Goal: Task Accomplishment & Management: Manage account settings

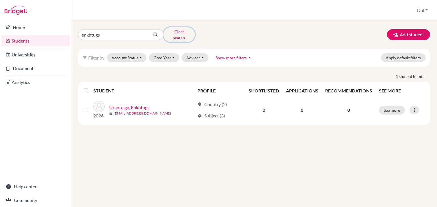
click at [186, 32] on button "Clear search" at bounding box center [179, 34] width 32 height 15
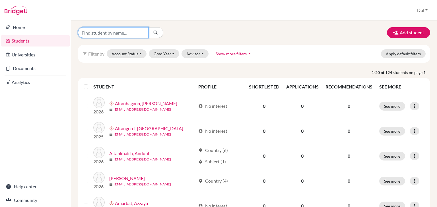
click at [110, 29] on input "Find student by name..." at bounding box center [113, 32] width 70 height 11
type input "anduul"
click button "submit" at bounding box center [155, 32] width 15 height 11
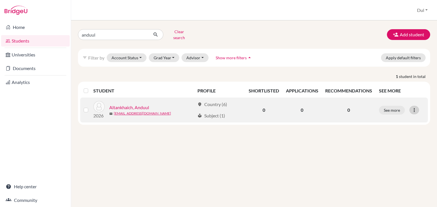
click at [412, 107] on icon at bounding box center [414, 110] width 6 height 6
click at [405, 119] on button "Edit student" at bounding box center [389, 121] width 45 height 9
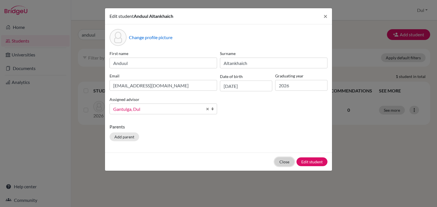
click at [285, 163] on button "Close" at bounding box center [284, 162] width 20 height 9
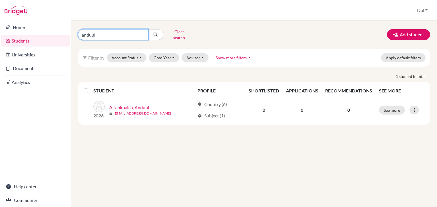
click at [122, 29] on input "anduul" at bounding box center [113, 34] width 70 height 11
type input "anand"
click button "submit" at bounding box center [155, 34] width 15 height 11
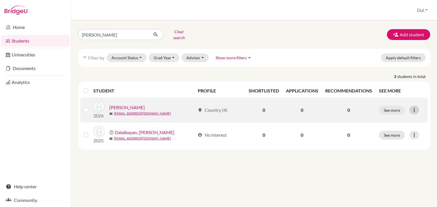
click at [413, 107] on icon at bounding box center [414, 110] width 6 height 6
click at [401, 117] on button "Edit student" at bounding box center [389, 121] width 45 height 9
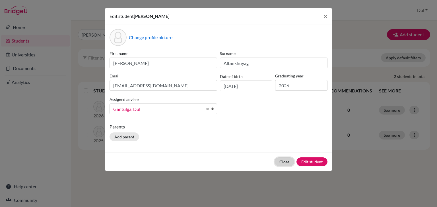
click at [285, 160] on button "Close" at bounding box center [284, 162] width 20 height 9
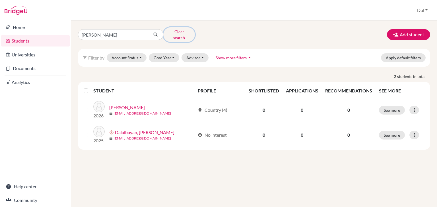
click at [171, 32] on button "Clear search" at bounding box center [179, 34] width 32 height 15
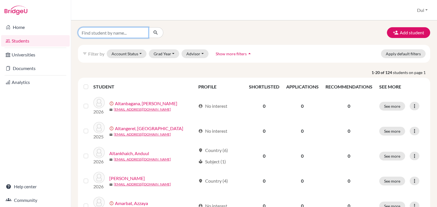
click at [108, 31] on input "Find student by name..." at bounding box center [113, 32] width 70 height 11
type input "oyunbilig"
click button "submit" at bounding box center [155, 32] width 15 height 11
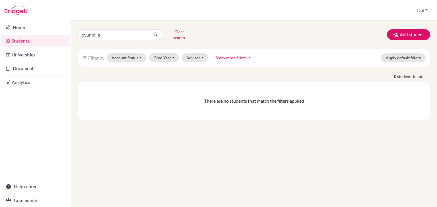
drag, startPoint x: 410, startPoint y: 133, endPoint x: 245, endPoint y: 89, distance: 171.1
click at [410, 133] on div "oyunbilig Clear search Add student filter_list Filter by Account Status Active …" at bounding box center [254, 113] width 366 height 187
click at [143, 33] on input "oyunbilig" at bounding box center [113, 34] width 70 height 11
click at [116, 32] on input "Find student by name..." at bounding box center [113, 34] width 70 height 11
type input "azzaya"
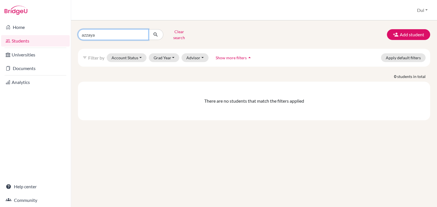
click button "submit" at bounding box center [155, 34] width 15 height 11
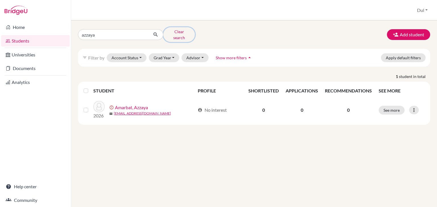
click at [173, 31] on button "Clear search" at bounding box center [179, 34] width 32 height 15
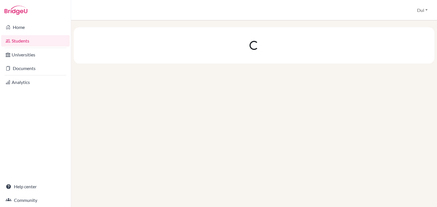
click at [104, 31] on div at bounding box center [254, 45] width 360 height 36
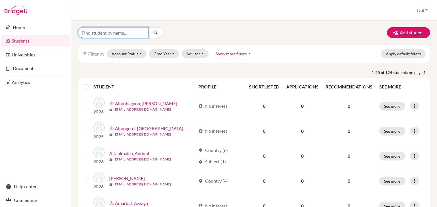
click at [107, 30] on input "Find student by name..." at bounding box center [113, 32] width 70 height 11
type input "yesui"
click button "submit" at bounding box center [155, 32] width 15 height 11
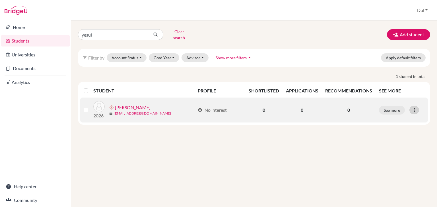
click at [414, 107] on icon at bounding box center [414, 110] width 6 height 6
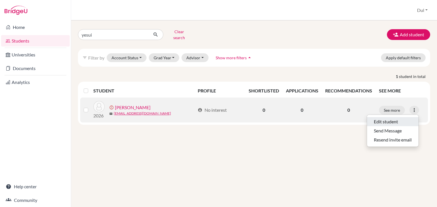
click at [401, 118] on button "Edit student" at bounding box center [392, 121] width 51 height 9
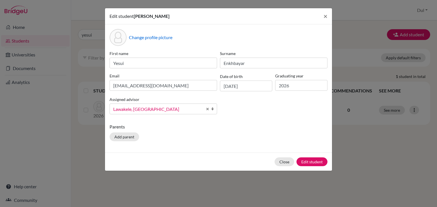
click at [152, 103] on div "Assigned advisor , Enkhbolor , Khulan Gantulga, Dul Gantulga, Dul Lawakele, Lav…" at bounding box center [163, 105] width 110 height 18
click at [153, 110] on span "Lawakele, Lavenia" at bounding box center [157, 109] width 89 height 7
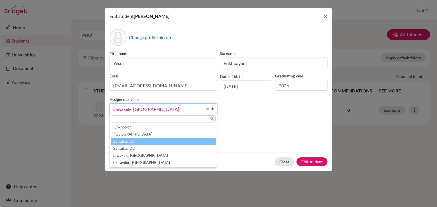
click at [162, 141] on li "Gantulga, Dul" at bounding box center [163, 141] width 105 height 7
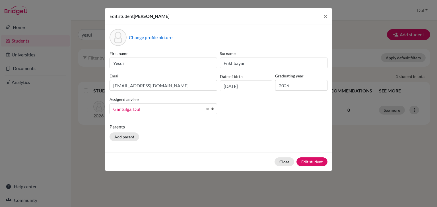
click at [169, 132] on div "Parents Add parent" at bounding box center [218, 134] width 218 height 20
click at [320, 165] on button "Edit student" at bounding box center [311, 162] width 31 height 9
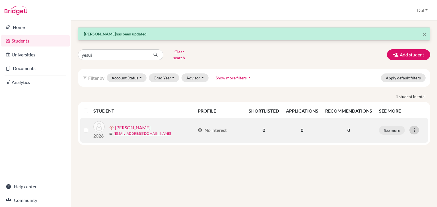
drag, startPoint x: 413, startPoint y: 125, endPoint x: 401, endPoint y: 152, distance: 29.0
click at [412, 128] on icon at bounding box center [414, 131] width 6 height 6
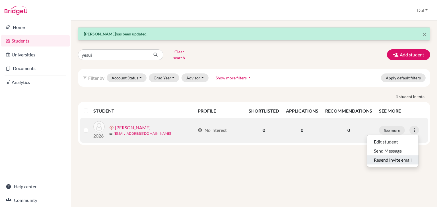
click at [401, 156] on button "Resend invite email" at bounding box center [392, 160] width 51 height 9
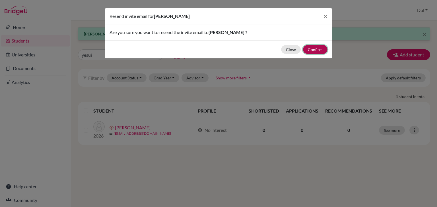
click at [314, 48] on button "Confirm" at bounding box center [315, 49] width 24 height 9
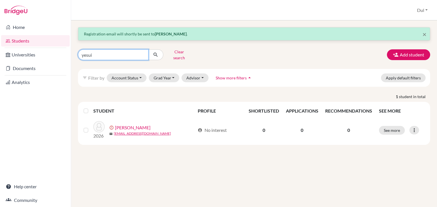
click at [90, 55] on input "yesui" at bounding box center [113, 54] width 70 height 11
type input "telmuu"
type input "khantushig"
click button "submit" at bounding box center [155, 54] width 15 height 11
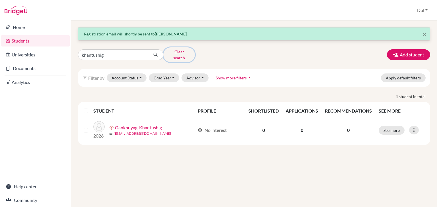
click at [174, 50] on button "Clear search" at bounding box center [179, 54] width 32 height 15
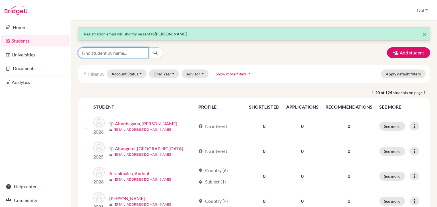
click at [128, 55] on input "Find student by name..." at bounding box center [113, 52] width 70 height 11
type input "batpurev"
click button "submit" at bounding box center [155, 52] width 15 height 11
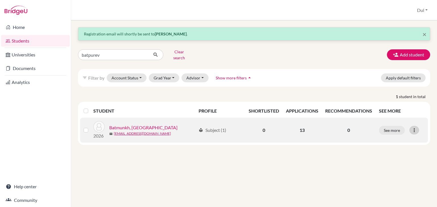
click at [415, 128] on icon at bounding box center [414, 131] width 6 height 6
click at [402, 138] on button "Edit student" at bounding box center [389, 142] width 45 height 9
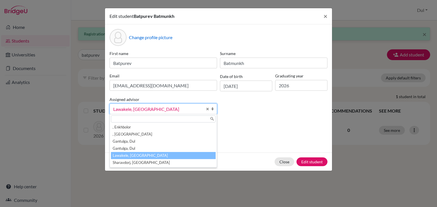
click at [158, 111] on span "Lawakele, Lavenia" at bounding box center [157, 109] width 89 height 7
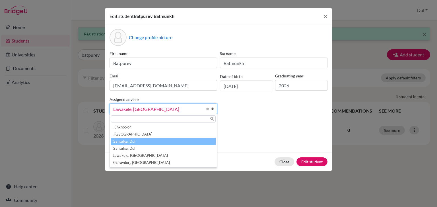
click at [158, 143] on li "Gantulga, Dul" at bounding box center [163, 141] width 105 height 7
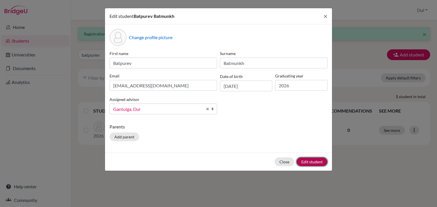
click at [320, 162] on button "Edit student" at bounding box center [311, 162] width 31 height 9
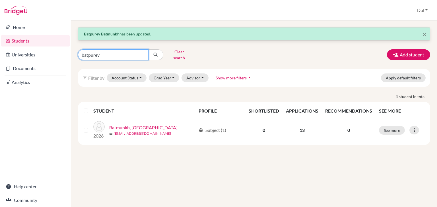
click at [131, 51] on input "batpurev" at bounding box center [113, 54] width 70 height 11
type input "urangoo"
click button "submit" at bounding box center [155, 54] width 15 height 11
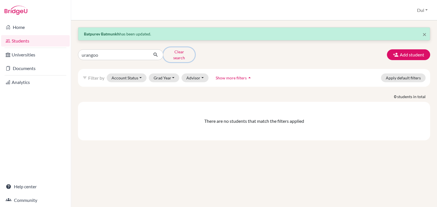
click at [172, 49] on button "Clear search" at bounding box center [179, 54] width 32 height 15
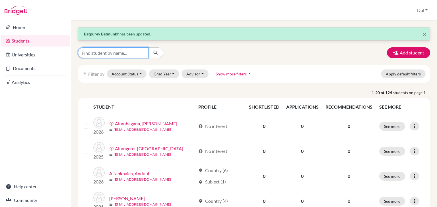
click at [107, 49] on input "Find student by name..." at bounding box center [113, 52] width 70 height 11
type input "naran-erdene"
click button "submit" at bounding box center [155, 52] width 15 height 11
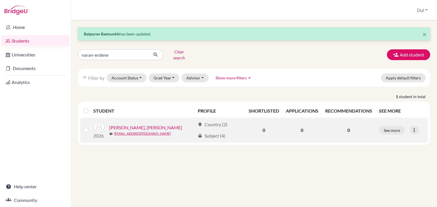
drag, startPoint x: 414, startPoint y: 129, endPoint x: 406, endPoint y: 131, distance: 7.7
click at [412, 129] on icon at bounding box center [414, 131] width 6 height 6
click at [395, 138] on button "Edit student" at bounding box center [389, 142] width 45 height 9
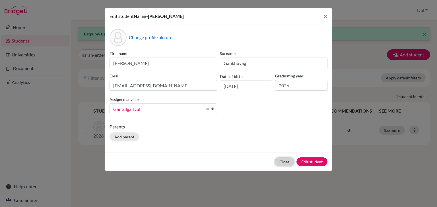
click at [289, 159] on button "Close" at bounding box center [284, 162] width 20 height 9
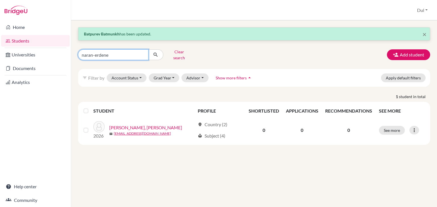
click at [128, 49] on input "naran-erdene" at bounding box center [113, 54] width 70 height 11
type input "chinguun"
click button "submit" at bounding box center [155, 54] width 15 height 11
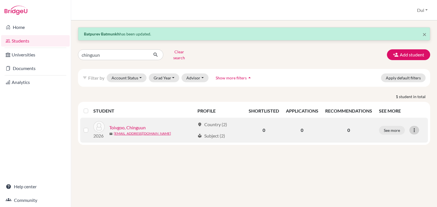
click at [415, 128] on icon at bounding box center [414, 131] width 6 height 6
click at [385, 138] on button "Edit student" at bounding box center [389, 142] width 45 height 9
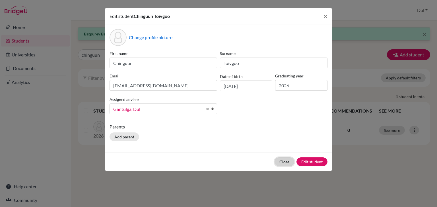
drag, startPoint x: 282, startPoint y: 163, endPoint x: 262, endPoint y: 145, distance: 27.4
click at [280, 162] on button "Close" at bounding box center [284, 162] width 20 height 9
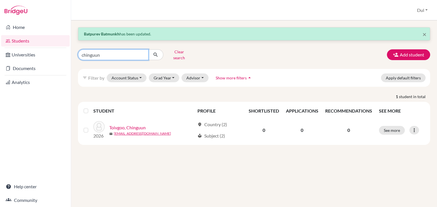
click at [117, 50] on input "chinguun" at bounding box center [113, 54] width 70 height 11
type input "aidaulet"
click button "submit" at bounding box center [155, 54] width 15 height 11
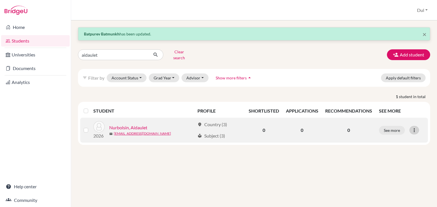
click at [410, 127] on div at bounding box center [414, 130] width 10 height 9
click at [395, 138] on button "Edit student" at bounding box center [388, 142] width 45 height 9
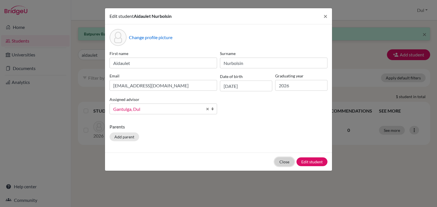
click at [280, 163] on button "Close" at bounding box center [284, 162] width 20 height 9
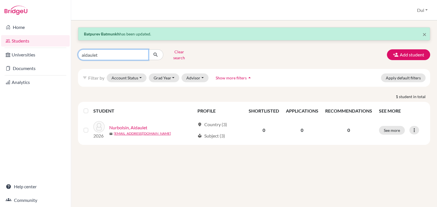
click at [120, 52] on input "aidaulet" at bounding box center [113, 54] width 70 height 11
type input "soyombo"
click button "submit" at bounding box center [155, 54] width 15 height 11
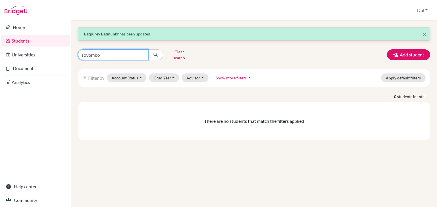
click at [125, 52] on input "soyombo" at bounding box center [113, 54] width 70 height 11
type input "anar"
click button "submit" at bounding box center [155, 54] width 15 height 11
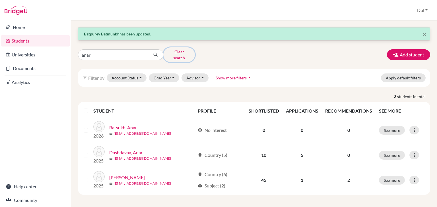
click at [177, 50] on button "Clear search" at bounding box center [179, 54] width 32 height 15
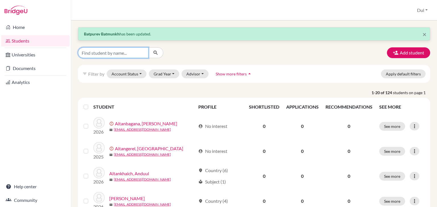
click at [147, 55] on input "Find student by name..." at bounding box center [113, 52] width 70 height 11
type input "enkhjav"
click button "submit" at bounding box center [155, 52] width 15 height 11
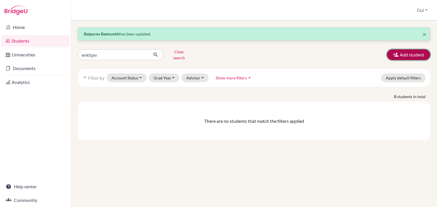
click at [412, 56] on button "Add student" at bounding box center [408, 54] width 43 height 11
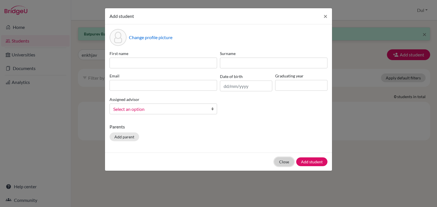
click at [286, 161] on button "Close" at bounding box center [284, 162] width 20 height 9
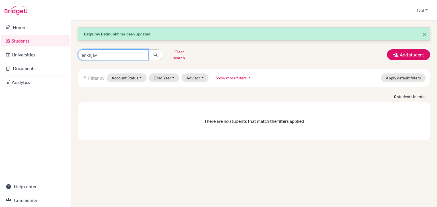
click at [108, 52] on input "enkhjav" at bounding box center [113, 54] width 70 height 11
type input "gunsan"
click button "submit" at bounding box center [155, 54] width 15 height 11
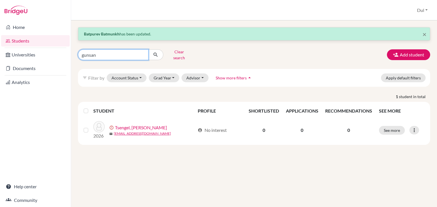
click at [108, 52] on input "gunsan" at bounding box center [113, 54] width 70 height 11
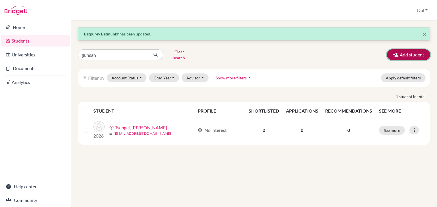
click at [409, 49] on button "Add student" at bounding box center [408, 54] width 43 height 11
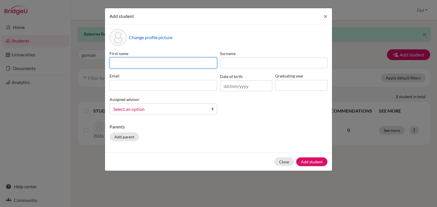
click at [143, 64] on input at bounding box center [162, 63] width 107 height 11
type input "Enkhjav"
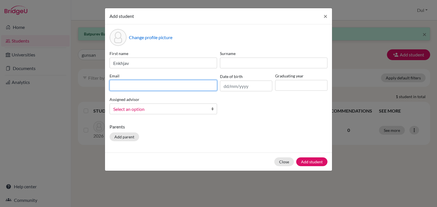
drag, startPoint x: 153, startPoint y: 84, endPoint x: 182, endPoint y: 83, distance: 28.7
click at [153, 84] on div "Email" at bounding box center [163, 82] width 110 height 18
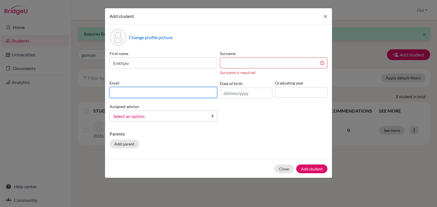
paste input "enkhjavformal@gmail.com"
type input "enkhjavformal@gmail.com"
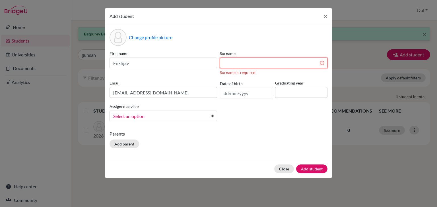
click at [286, 64] on input at bounding box center [273, 63] width 107 height 11
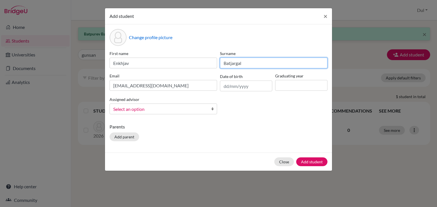
type input "Batjargal"
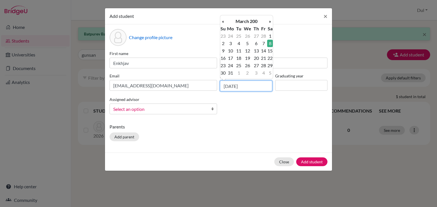
type input "08/03/2008"
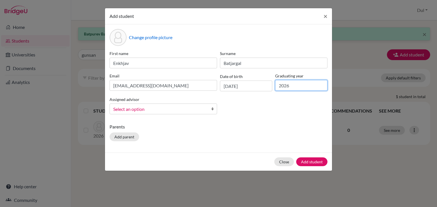
type input "2026"
click at [180, 107] on span "Select an option" at bounding box center [159, 109] width 93 height 7
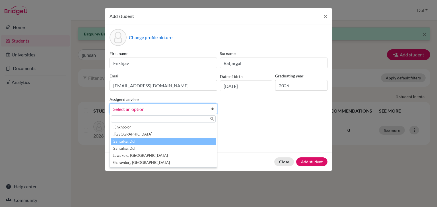
drag, startPoint x: 187, startPoint y: 141, endPoint x: 341, endPoint y: 168, distance: 155.8
click at [188, 141] on li "Gantulga, Dul" at bounding box center [163, 141] width 105 height 7
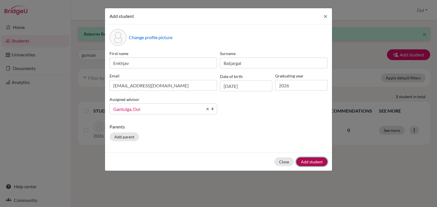
click at [319, 159] on button "Add student" at bounding box center [311, 162] width 31 height 9
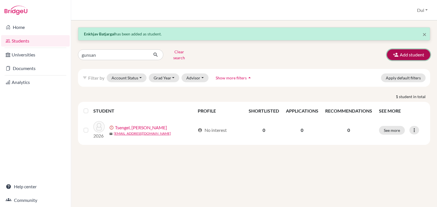
click at [404, 54] on button "Add student" at bounding box center [408, 54] width 43 height 11
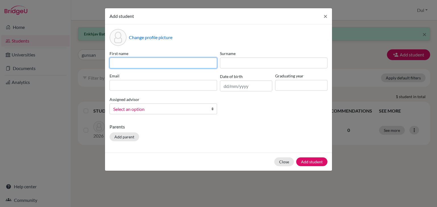
click at [147, 58] on input at bounding box center [162, 63] width 107 height 11
type input "Urangoo"
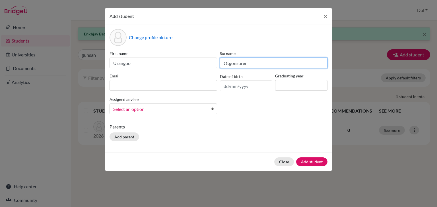
type input "Otgonsuren"
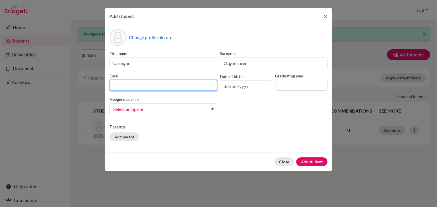
paste input "Urangooo557@gmail.com"
type input "Urangooo557@gmail.com"
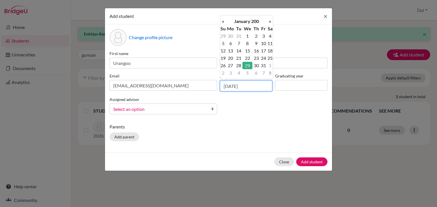
type input "29/01/2008"
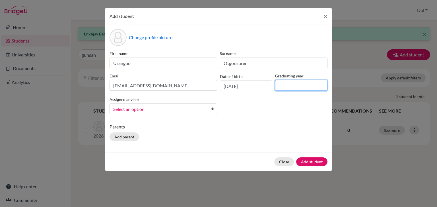
type input "1"
type input "2026"
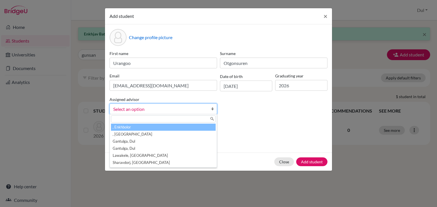
drag, startPoint x: 178, startPoint y: 109, endPoint x: 196, endPoint y: 136, distance: 32.1
click at [179, 109] on span "Select an option" at bounding box center [159, 109] width 93 height 7
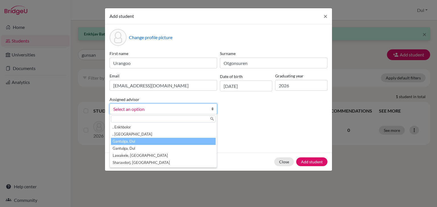
click at [198, 140] on li "Gantulga, Dul" at bounding box center [163, 141] width 105 height 7
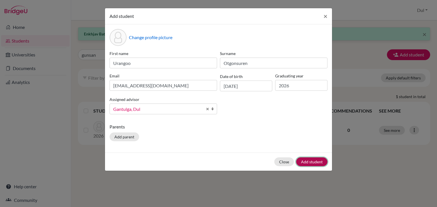
click at [316, 164] on button "Add student" at bounding box center [311, 162] width 31 height 9
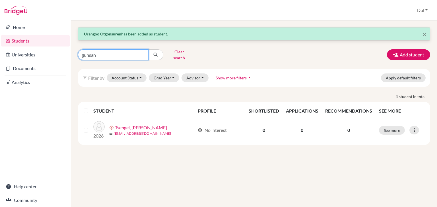
click at [111, 55] on input "gunsan" at bounding box center [113, 54] width 70 height 11
type input "yesui"
click button "submit" at bounding box center [155, 54] width 15 height 11
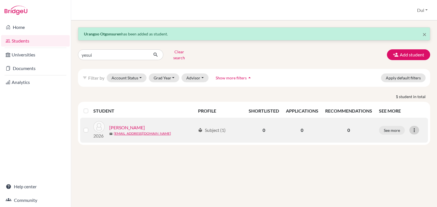
click at [412, 128] on icon at bounding box center [414, 131] width 6 height 6
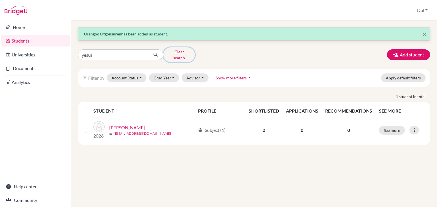
click at [178, 51] on button "Clear search" at bounding box center [179, 54] width 32 height 15
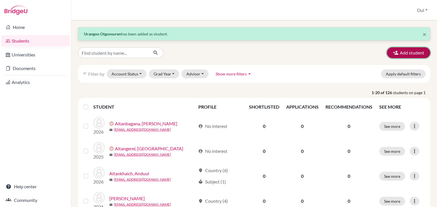
click at [395, 52] on button "Add student" at bounding box center [408, 52] width 43 height 11
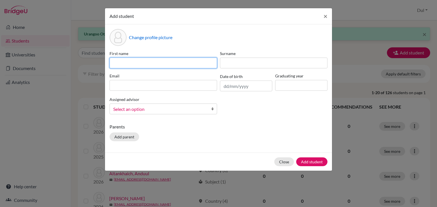
click at [157, 58] on input at bounding box center [162, 63] width 107 height 11
type input "Soymbo"
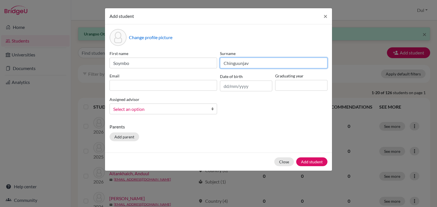
click at [240, 62] on input "Chinguunjav" at bounding box center [273, 63] width 107 height 11
type input "Chingunjav"
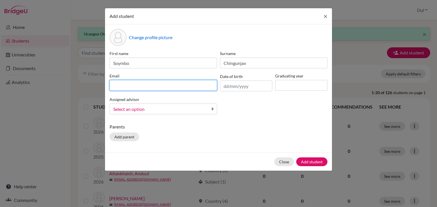
paste input "soymbochingunjav@gmail.com"
type input "soymbochingunjav@gmail.com"
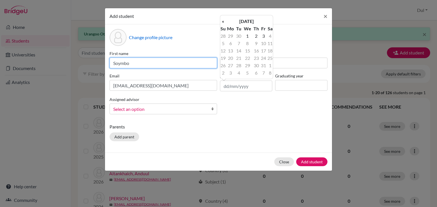
click at [173, 65] on input "Soymbo" at bounding box center [162, 63] width 107 height 11
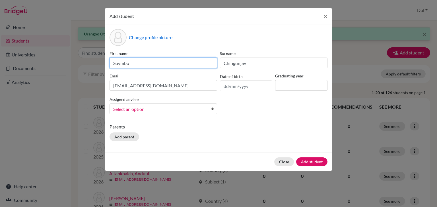
click at [173, 65] on input "Soymbo" at bounding box center [162, 63] width 107 height 11
type input "Oyunbilig"
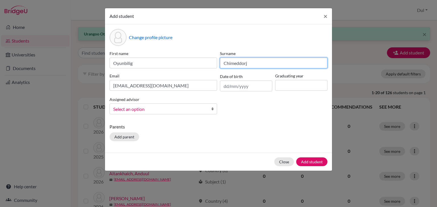
type input "Chimeddorj"
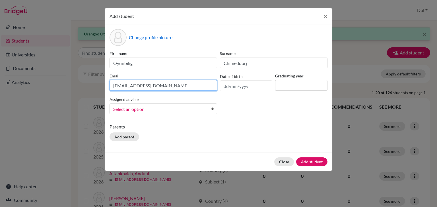
paste input "chimkaoyuka77"
type input "chimkaoyuka77@gmail.com"
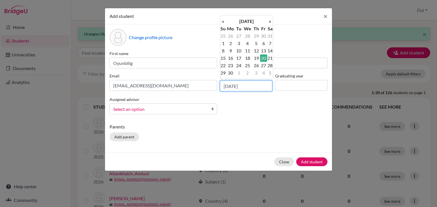
type input "20/06/2008"
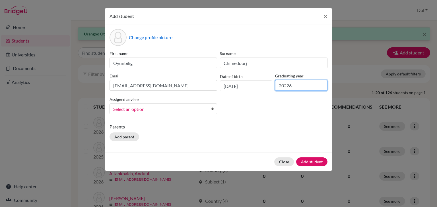
click at [285, 88] on input "20226" at bounding box center [301, 85] width 52 height 11
type input "2026"
click at [196, 107] on span "Select an option" at bounding box center [159, 109] width 93 height 7
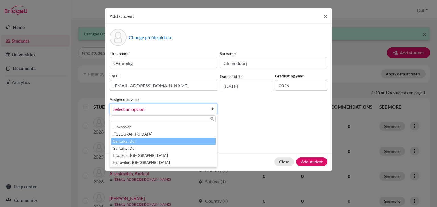
click at [183, 142] on li "Gantulga, Dul" at bounding box center [163, 141] width 105 height 7
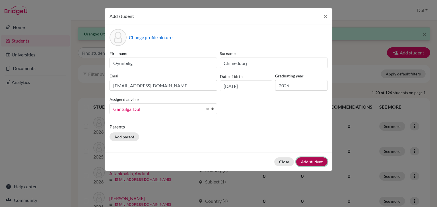
click at [317, 165] on button "Add student" at bounding box center [311, 162] width 31 height 9
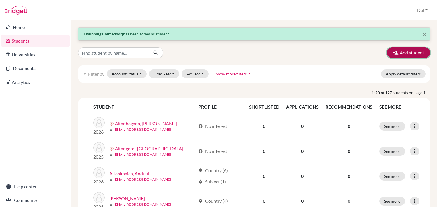
click at [409, 54] on button "Add student" at bounding box center [408, 52] width 43 height 11
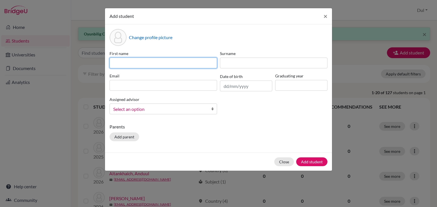
click at [160, 58] on input at bounding box center [162, 63] width 107 height 11
type input "Telmuun"
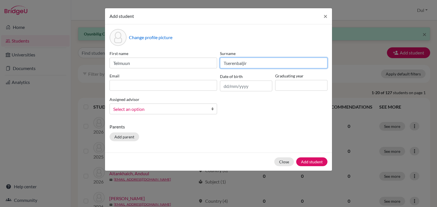
type input "Tserenbaljir"
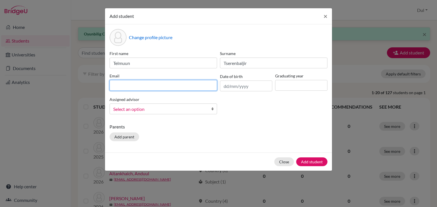
paste input "lucy.heartfilia2822@gmail.com"
type input "lucy.heartfilia2822@gmail.com"
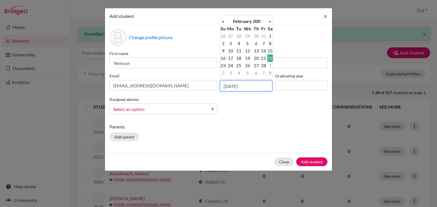
type input "22/02/2008"
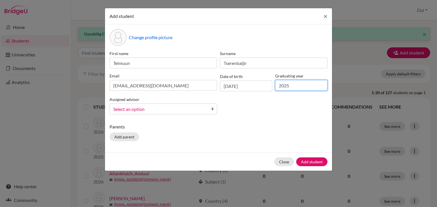
click at [291, 87] on input "2025" at bounding box center [301, 85] width 52 height 11
type input "2026"
click at [171, 113] on span "Select an option" at bounding box center [159, 109] width 93 height 7
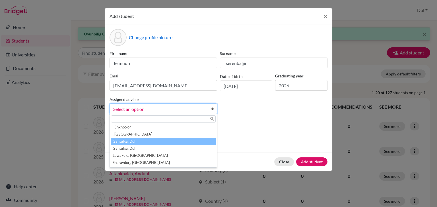
click at [185, 141] on li "Gantulga, Dul" at bounding box center [163, 141] width 105 height 7
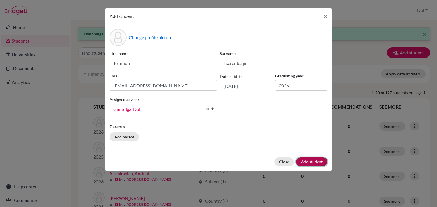
click at [315, 163] on button "Add student" at bounding box center [311, 162] width 31 height 9
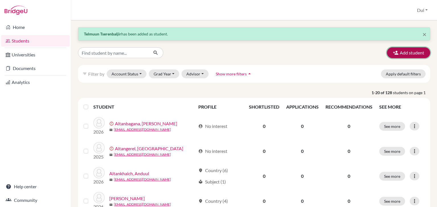
click at [397, 57] on button "Add student" at bounding box center [408, 52] width 43 height 11
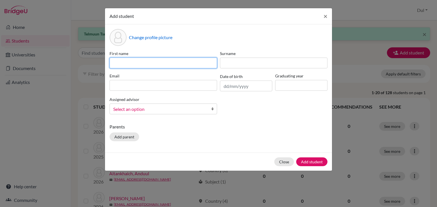
click at [125, 60] on input at bounding box center [162, 63] width 107 height 11
type input "Anar"
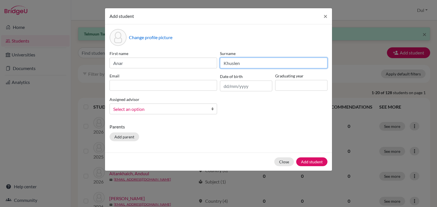
type input "Khuslen"
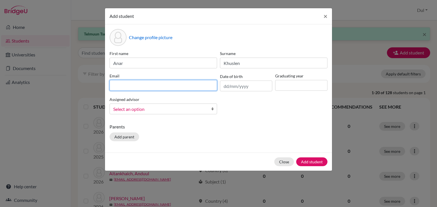
paste input "hvsleneeh@gmail.com"
type input "hvsleneeh@gmail.com"
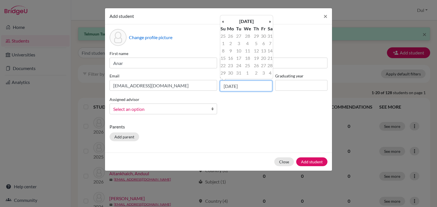
type input "26/08/2008"
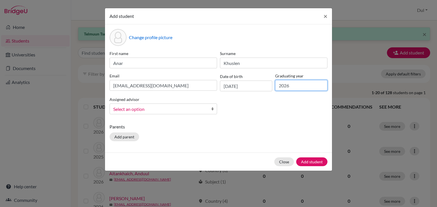
type input "2026"
click at [196, 114] on link "Select an option" at bounding box center [162, 109] width 107 height 11
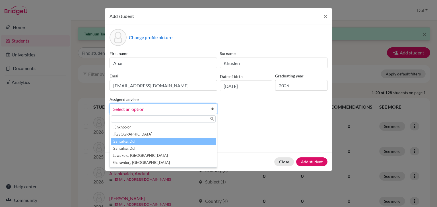
click at [191, 140] on li "Gantulga, Dul" at bounding box center [163, 141] width 105 height 7
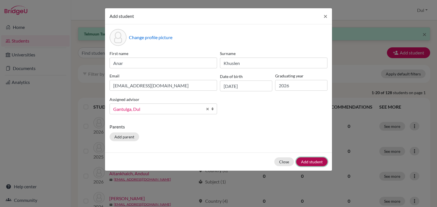
click at [311, 163] on button "Add student" at bounding box center [311, 162] width 31 height 9
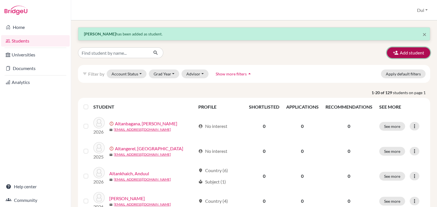
click at [410, 55] on button "Add student" at bounding box center [408, 52] width 43 height 11
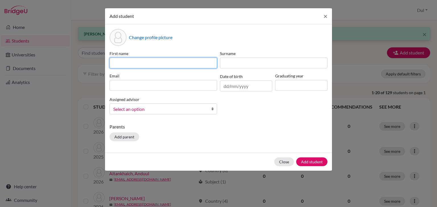
click at [160, 59] on input at bounding box center [162, 63] width 107 height 11
type input "Soymbo"
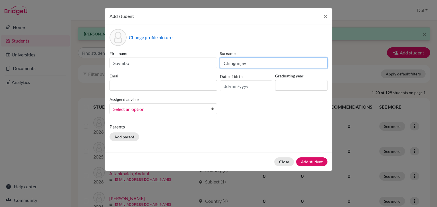
type input "Chingunjav"
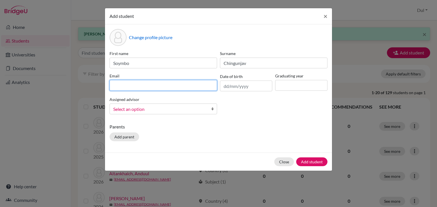
paste input "soymbochingunjav@gmail.com"
type input "soymbochingunjav@gmail.com"
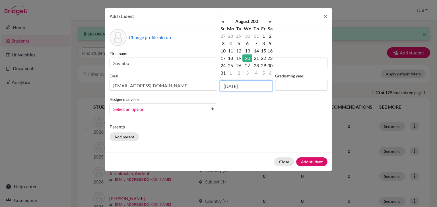
type input "20/08/2008"
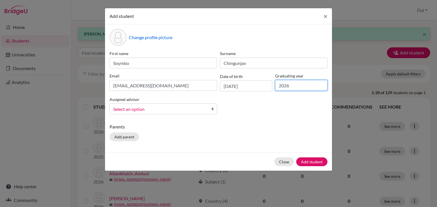
type input "2026"
click at [191, 109] on span "Select an option" at bounding box center [159, 109] width 93 height 7
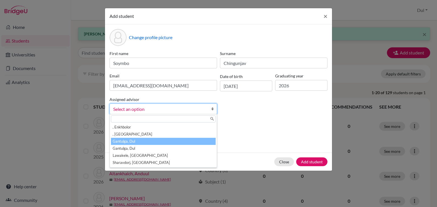
click at [183, 142] on li "Gantulga, Dul" at bounding box center [163, 141] width 105 height 7
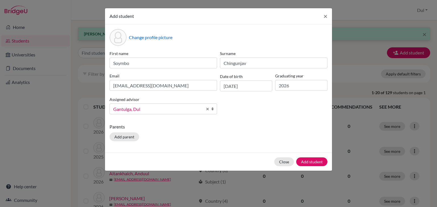
click at [282, 133] on div "Parents Add parent" at bounding box center [218, 134] width 218 height 20
click at [120, 62] on input "Soymbo" at bounding box center [162, 63] width 107 height 11
type input "Soyombo"
click at [181, 84] on input "soymbochingunjav@gmail.com" at bounding box center [162, 85] width 107 height 11
click at [267, 103] on div "First name Soyombo Surname Chingunjav Email soymbochingunjav@gmail.com Date of …" at bounding box center [218, 85] width 221 height 68
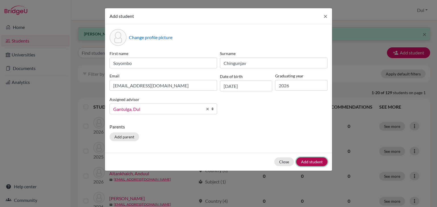
click at [313, 161] on button "Add student" at bounding box center [311, 162] width 31 height 9
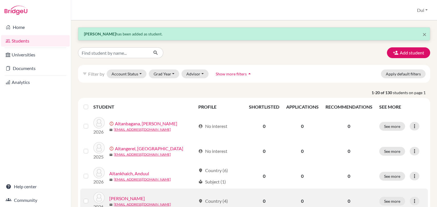
click at [132, 198] on link "[PERSON_NAME]" at bounding box center [127, 199] width 36 height 7
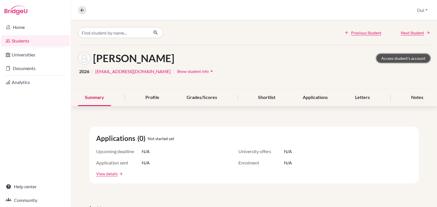
click at [413, 56] on link "Access student's account" at bounding box center [403, 58] width 54 height 9
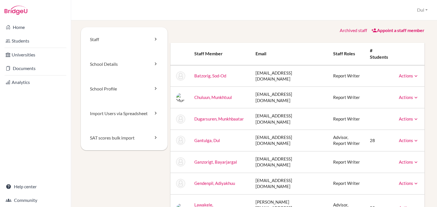
click at [272, 31] on div "Archived staff Appoint a staff member" at bounding box center [297, 30] width 254 height 7
click at [247, 32] on div "Archived staff Appoint a staff member" at bounding box center [297, 30] width 254 height 7
click at [254, 28] on div "Archived staff Appoint a staff member" at bounding box center [297, 30] width 254 height 7
click at [11, 23] on link "Home" at bounding box center [35, 27] width 68 height 11
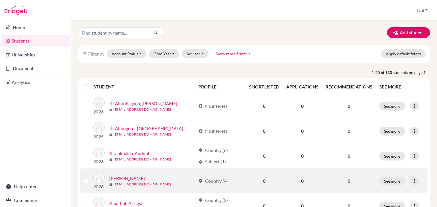
click at [139, 176] on link "[PERSON_NAME]" at bounding box center [127, 178] width 36 height 7
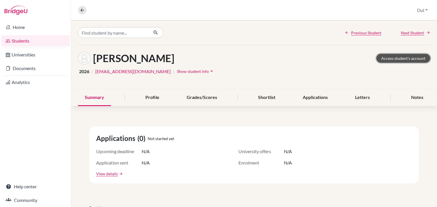
click at [403, 57] on link "Access student's account" at bounding box center [403, 58] width 54 height 9
click at [84, 10] on icon at bounding box center [82, 10] width 5 height 5
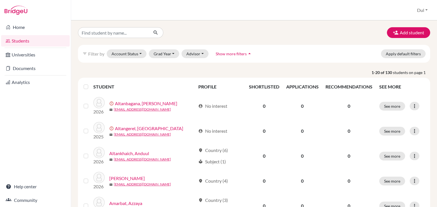
click at [167, 83] on th "STUDENT" at bounding box center [143, 87] width 101 height 14
click at [436, 89] on div "Add student filter_list Filter by Account Status Active accounts Archived accou…" at bounding box center [254, 113] width 366 height 187
drag, startPoint x: 436, startPoint y: 89, endPoint x: 436, endPoint y: 33, distance: 56.0
click at [436, 33] on div "Add student filter_list Filter by Account Status Active accounts Archived accou…" at bounding box center [254, 113] width 366 height 187
click at [308, 30] on div "Add student" at bounding box center [254, 32] width 360 height 11
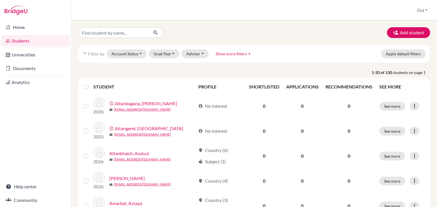
drag, startPoint x: 337, startPoint y: 30, endPoint x: 153, endPoint y: 42, distance: 184.0
click at [337, 30] on div "Add student" at bounding box center [254, 32] width 360 height 11
click at [19, 12] on img at bounding box center [16, 10] width 23 height 9
